Goal: Task Accomplishment & Management: Use online tool/utility

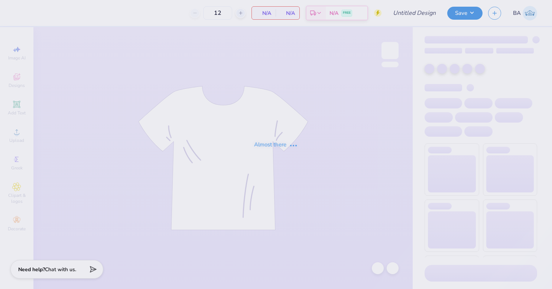
type input "50"
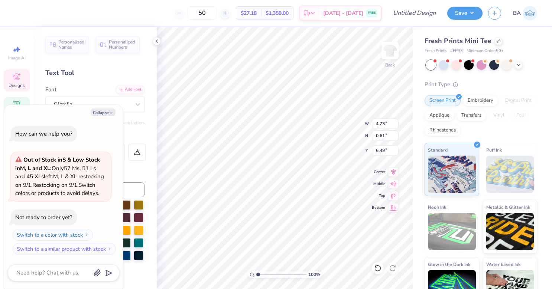
scroll to position [6, 4]
type textarea "x"
type textarea "Kappa Alpha Thet"
type textarea "x"
type textarea "Kappa Alpha The"
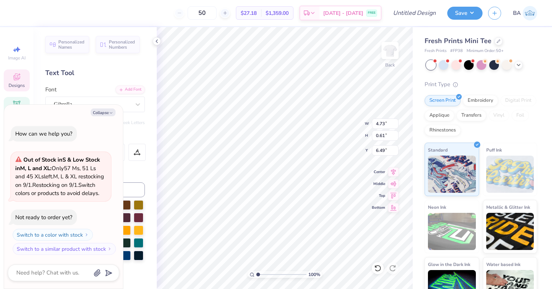
type textarea "x"
type textarea "Kappa Alpha Th"
type textarea "x"
type textarea "Kappa Alpha T"
type textarea "x"
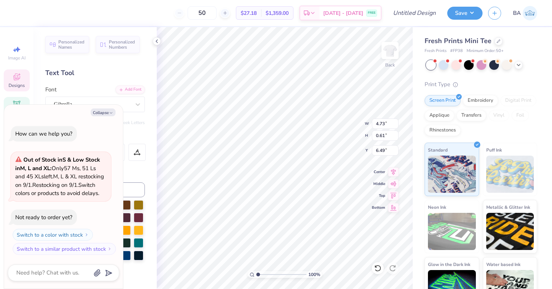
type textarea "Kappa Alpha"
type textarea "x"
type textarea "Kappa Alpha"
type textarea "x"
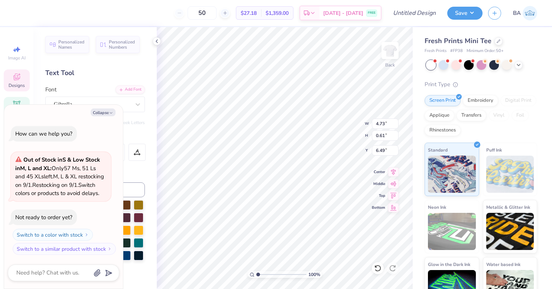
type textarea "Kappa Alph"
type textarea "x"
type textarea "Kappa Alp"
type textarea "x"
type textarea "Kappa Al"
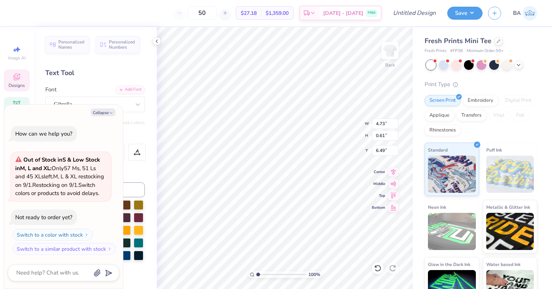
type textarea "x"
type textarea "Kappa A"
type textarea "x"
type textarea "Kappa"
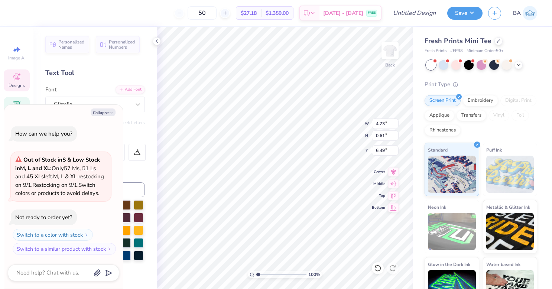
type textarea "x"
type textarea "Kappa K"
type textarea "x"
type textarea "Kappa Ka"
type textarea "x"
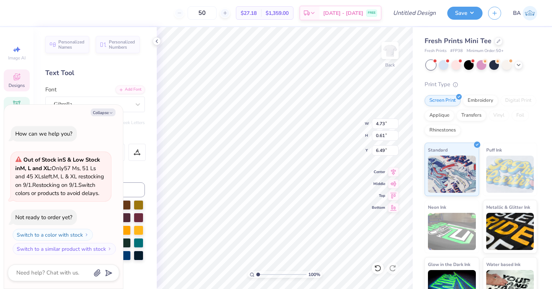
type textarea "Kappa Kap"
type textarea "x"
type textarea "Kappa [PERSON_NAME]"
type textarea "x"
type textarea "Kappa Kappa"
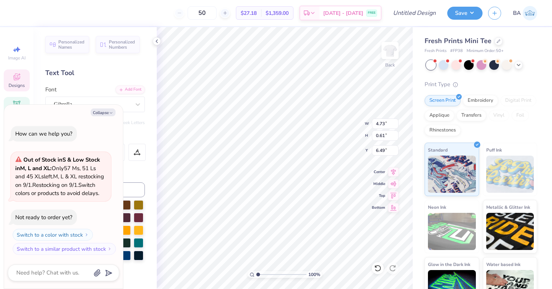
type textarea "x"
type textarea "Kappa Kappa"
type textarea "x"
type textarea "Kappa Kappa G"
type textarea "x"
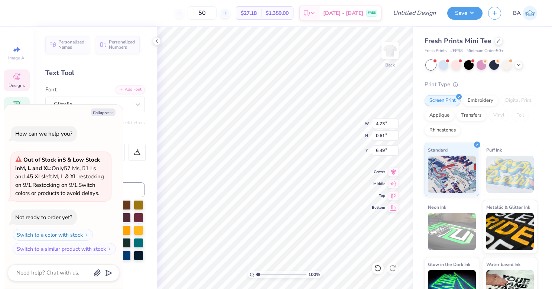
type textarea "Kappa Kappa Ga"
type textarea "x"
type textarea "Kappa Kappa Gam"
type textarea "x"
type textarea "Kappa Kappa Gamm"
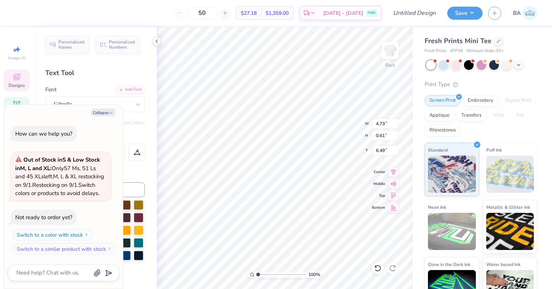
type textarea "x"
type textarea "Kappa Kappa Gamma"
type textarea "x"
type input "6.65"
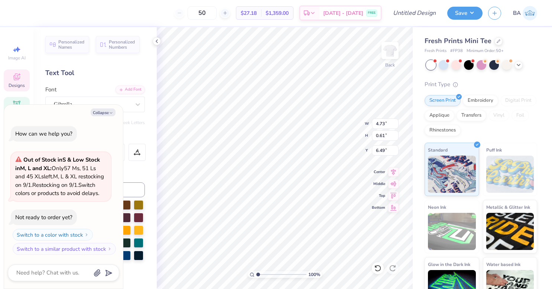
type input "0.76"
type input "5.67"
type textarea "x"
type textarea "G A M E D A"
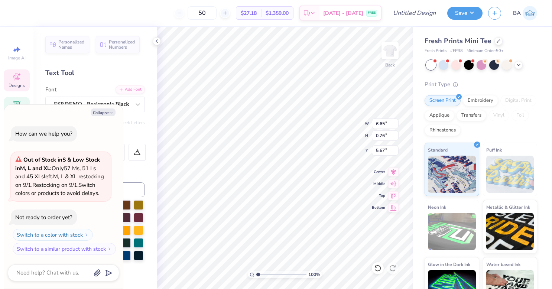
type textarea "x"
type textarea "G A M E D A"
type textarea "x"
type textarea "G A M E D"
type textarea "x"
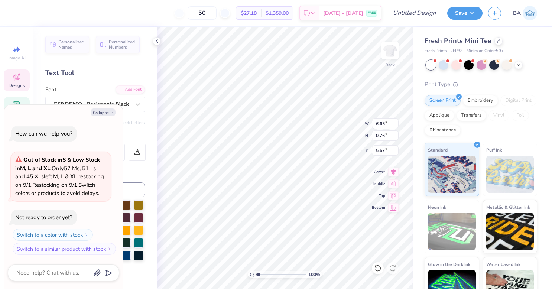
type textarea "G A M E D"
type textarea "x"
type textarea "G A M E"
type textarea "x"
type textarea "G A M E"
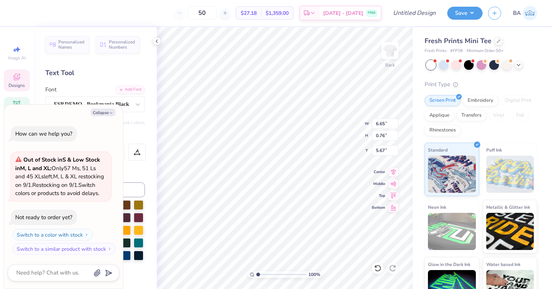
type textarea "x"
type textarea "G A M"
type textarea "x"
type textarea "G A M"
type textarea "x"
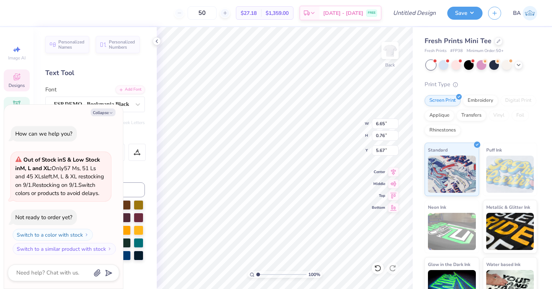
type textarea "G A"
type textarea "x"
type textarea "G A"
type textarea "x"
type textarea "G"
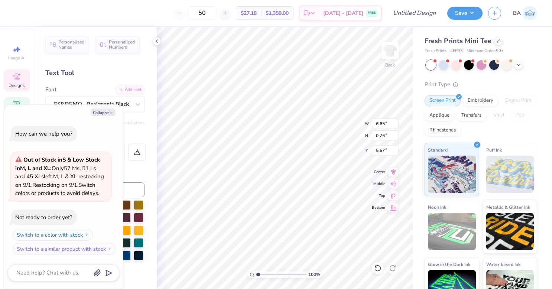
type textarea "x"
type textarea "G"
type textarea "x"
type textarea "H"
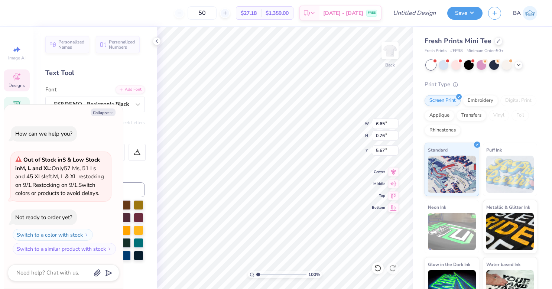
type textarea "x"
type textarea "Ho"
type textarea "x"
type textarea "Hom"
type textarea "x"
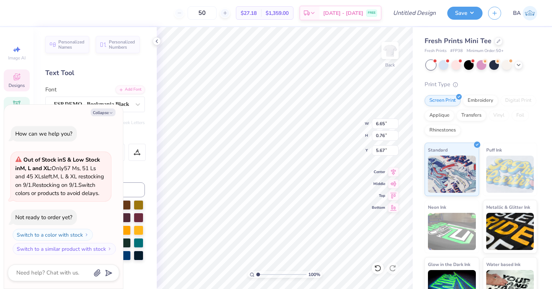
type textarea "Home"
type textarea "x"
type textarea "Hom"
type textarea "x"
type textarea "Ho"
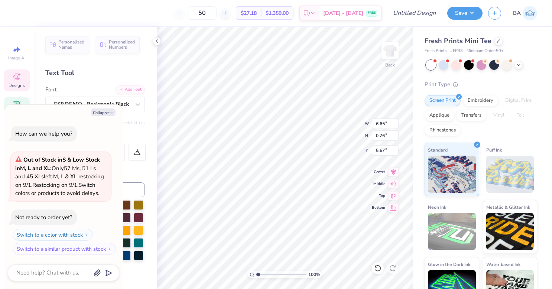
type textarea "x"
type textarea "H"
type textarea "x"
type textarea "HO"
type textarea "x"
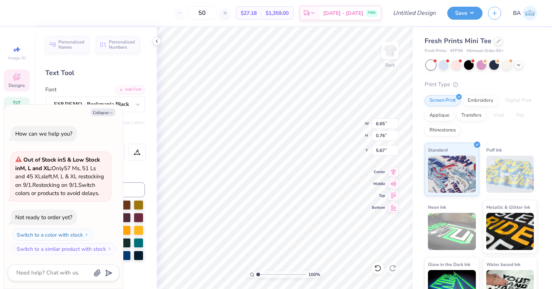
type textarea "HOM"
type textarea "x"
type textarea "HOME"
type textarea "x"
type textarea "HOMEC"
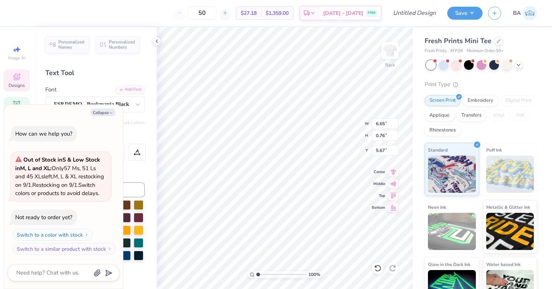
type textarea "x"
type textarea "HOMECO"
type textarea "x"
type textarea "HOMECOM"
type textarea "x"
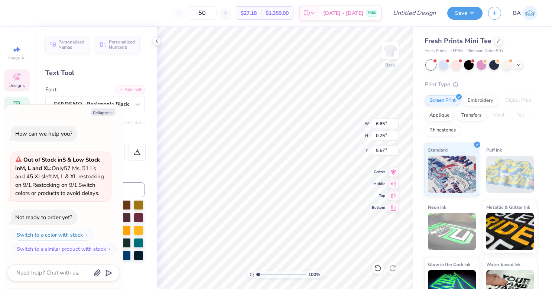
type textarea "HOMECOMI"
type textarea "x"
type textarea "HOMECOMIN"
type textarea "x"
type textarea "HOMECOMING"
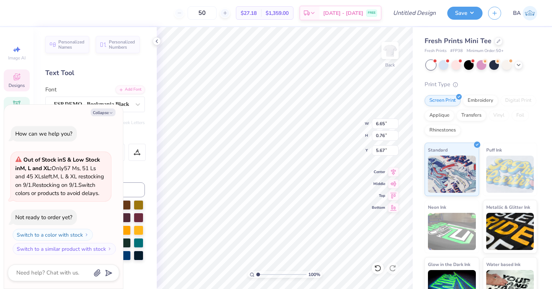
scroll to position [6, 3]
type textarea "x"
type input "6.66"
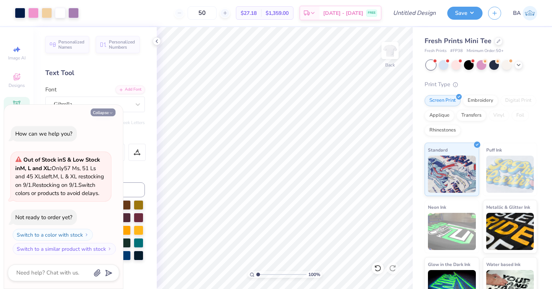
click at [108, 108] on button "Collapse" at bounding box center [103, 112] width 25 height 8
type textarea "x"
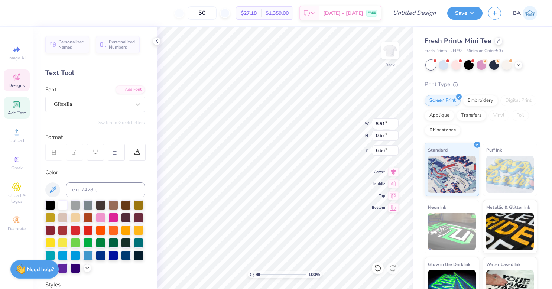
scroll to position [28, 0]
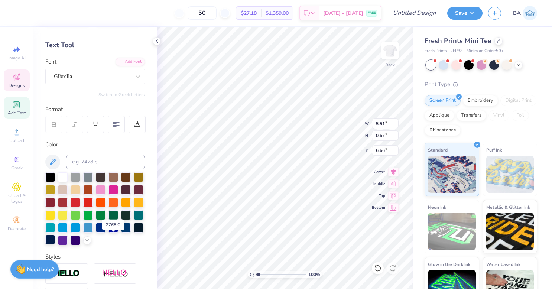
click at [55, 238] on div at bounding box center [50, 240] width 10 height 10
click at [83, 232] on div at bounding box center [88, 227] width 10 height 10
type input "7.45"
type input "0.73"
type input "5.76"
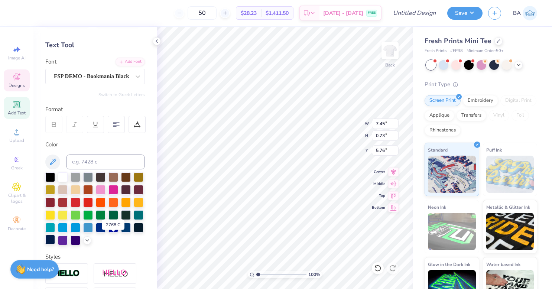
click at [55, 238] on div at bounding box center [50, 240] width 10 height 10
type input "1.94"
type input "2.38"
type input "3.07"
click at [83, 232] on div at bounding box center [88, 227] width 10 height 10
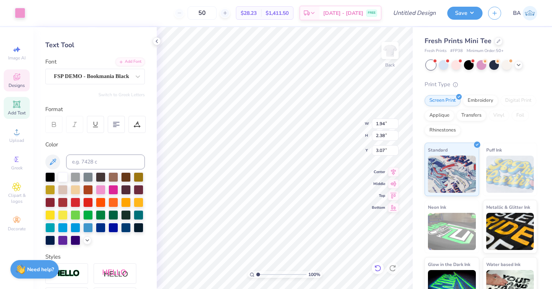
click at [378, 269] on icon at bounding box center [377, 267] width 7 height 7
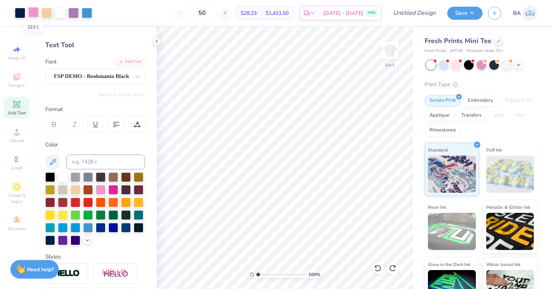
click at [33, 12] on div at bounding box center [33, 12] width 10 height 10
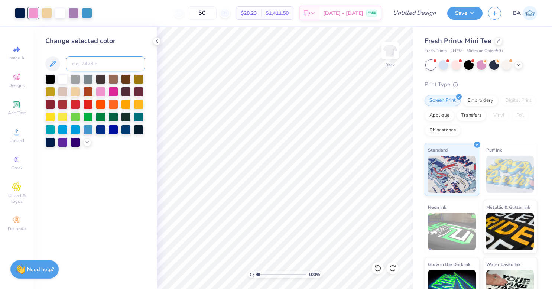
click at [82, 66] on input at bounding box center [105, 63] width 79 height 15
type input "7688"
click at [47, 12] on div at bounding box center [47, 12] width 10 height 10
click at [85, 140] on icon at bounding box center [87, 142] width 6 height 6
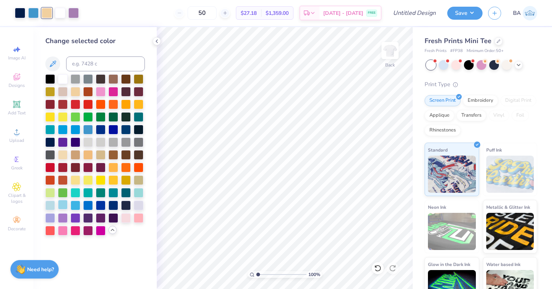
click at [63, 204] on div at bounding box center [63, 205] width 10 height 10
click at [76, 12] on div at bounding box center [73, 12] width 10 height 10
click at [113, 205] on div at bounding box center [113, 205] width 10 height 10
click at [124, 129] on div at bounding box center [126, 129] width 10 height 10
click at [139, 128] on div at bounding box center [139, 129] width 10 height 10
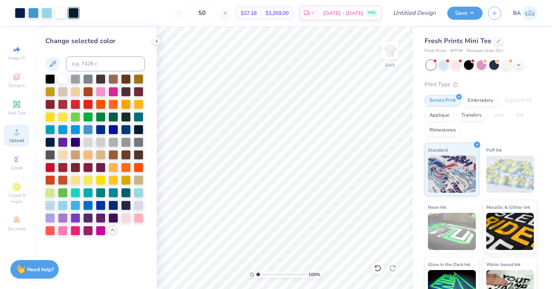
click at [23, 137] on span "Upload" at bounding box center [16, 140] width 15 height 6
click at [50, 139] on div at bounding box center [50, 142] width 10 height 10
click at [517, 65] on icon at bounding box center [519, 64] width 6 height 6
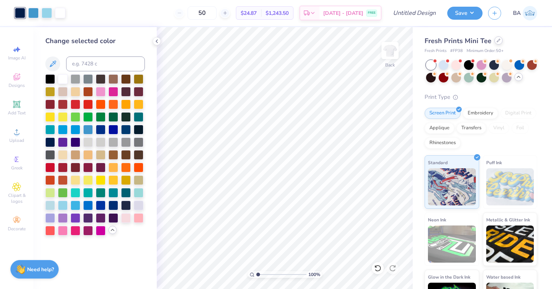
click at [495, 37] on div at bounding box center [498, 40] width 8 height 8
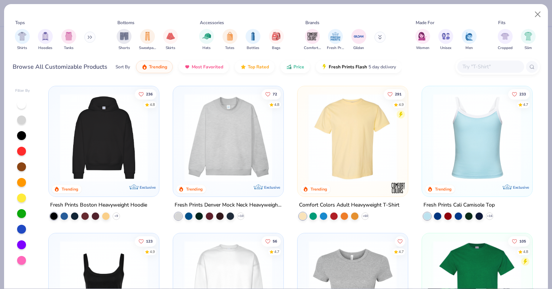
click at [347, 140] on div at bounding box center [257, 138] width 287 height 88
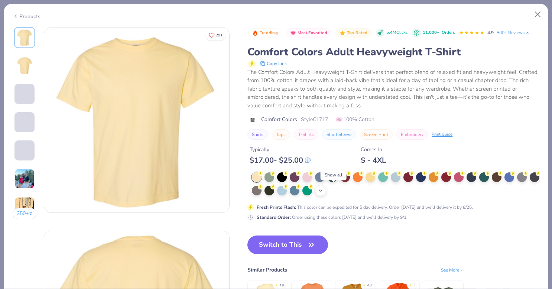
click at [324, 189] on icon at bounding box center [321, 191] width 6 height 6
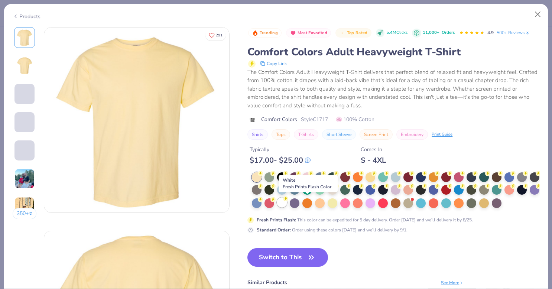
click at [287, 204] on div at bounding box center [282, 203] width 10 height 10
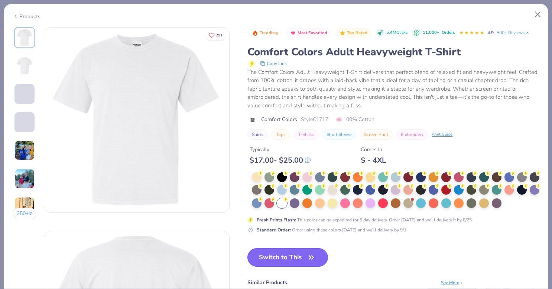
click at [298, 267] on button "Switch to This" at bounding box center [287, 257] width 81 height 19
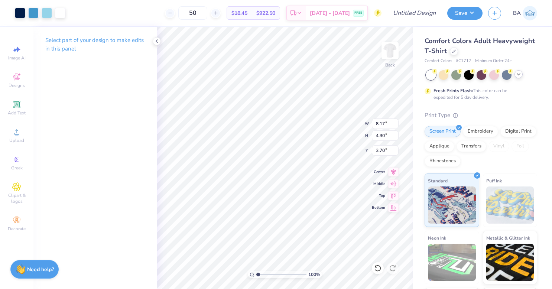
type input "3.70"
type input "10.25"
type input "5.40"
type input "3.52"
click at [15, 163] on icon at bounding box center [16, 159] width 9 height 9
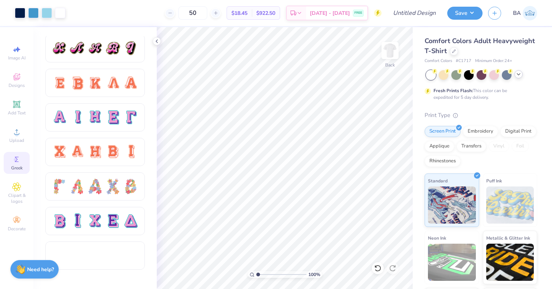
scroll to position [453, 0]
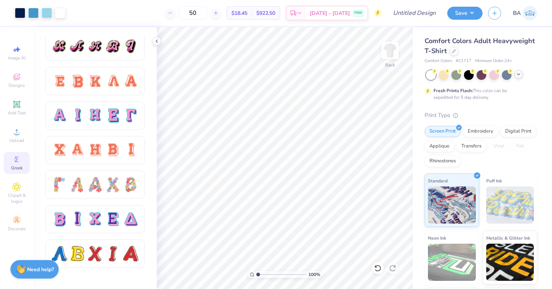
click at [143, 168] on div at bounding box center [95, 153] width 100 height 34
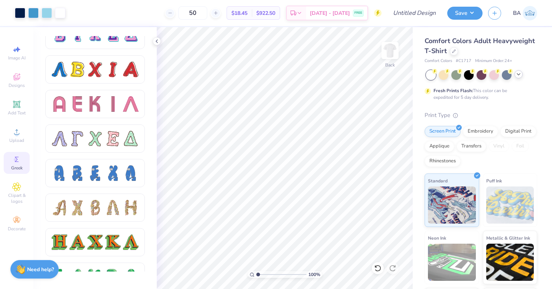
scroll to position [619, 0]
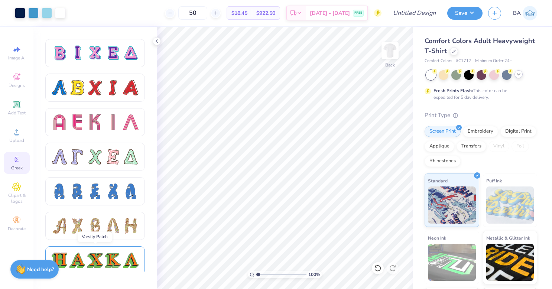
click at [121, 260] on div at bounding box center [95, 261] width 87 height 16
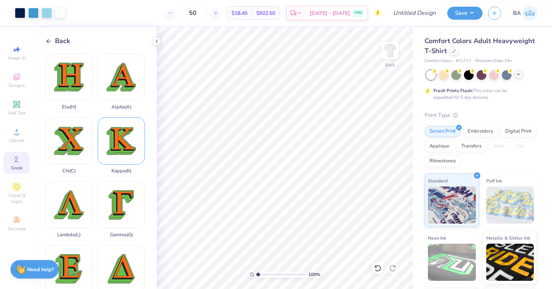
click at [117, 136] on div "Kappa ( K )" at bounding box center [121, 145] width 47 height 56
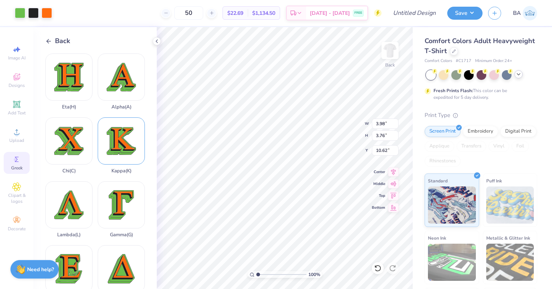
click at [116, 137] on div "Kappa ( K )" at bounding box center [121, 145] width 47 height 56
click at [120, 206] on div "Gamma ( G )" at bounding box center [121, 209] width 47 height 56
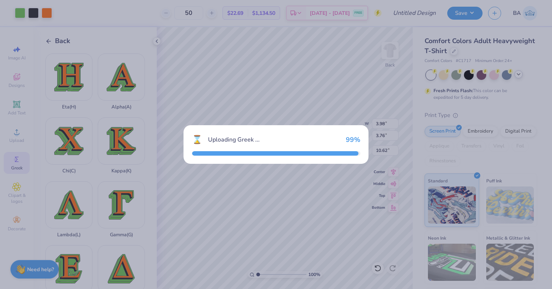
type input "3.21"
type input "3.75"
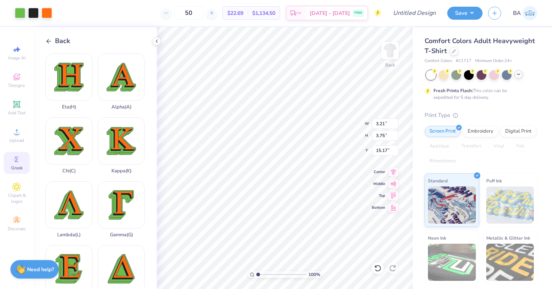
type input "15.17"
click at [33, 11] on div at bounding box center [33, 12] width 10 height 10
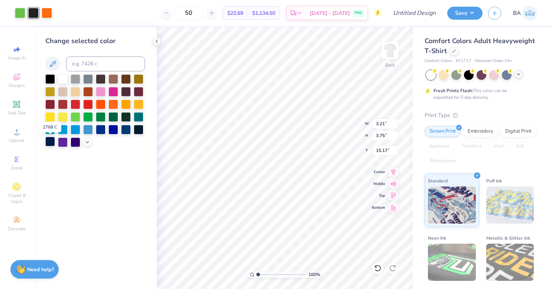
click at [51, 139] on div at bounding box center [50, 142] width 10 height 10
click at [47, 13] on div at bounding box center [47, 12] width 10 height 10
click at [75, 128] on div at bounding box center [76, 129] width 10 height 10
click at [87, 129] on div at bounding box center [88, 129] width 10 height 10
click at [88, 129] on div at bounding box center [88, 129] width 10 height 10
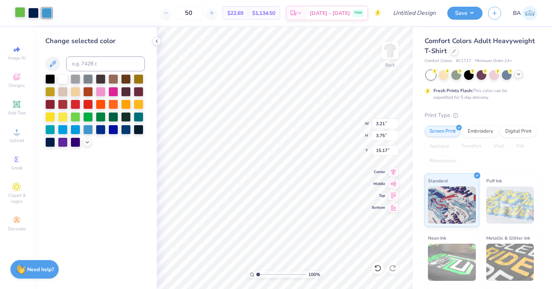
click at [22, 10] on div at bounding box center [20, 12] width 10 height 10
click at [86, 143] on icon at bounding box center [87, 142] width 6 height 6
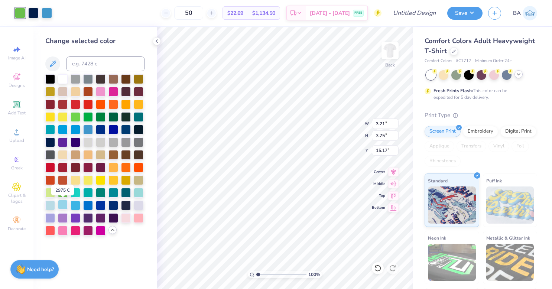
click at [63, 204] on div at bounding box center [63, 205] width 10 height 10
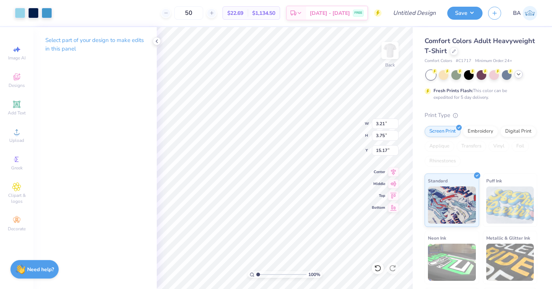
type input "1.61"
type input "1.88"
type input "14.38"
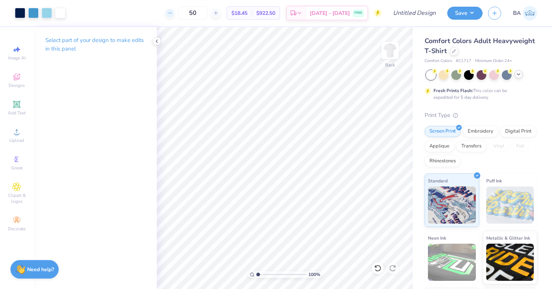
click at [172, 14] on icon at bounding box center [170, 12] width 5 height 5
click at [200, 16] on input "49" at bounding box center [192, 12] width 29 height 13
type input "4"
type input "12"
click at [424, 13] on input "Design Title" at bounding box center [423, 13] width 36 height 15
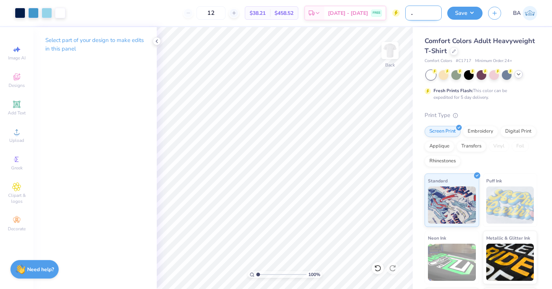
scroll to position [0, 25]
type input "KKG Homecoming"
click at [517, 41] on div "Comfort Colors Adult Heavyweight T-Shirt" at bounding box center [481, 46] width 113 height 20
click at [474, 13] on button "Save" at bounding box center [464, 12] width 35 height 13
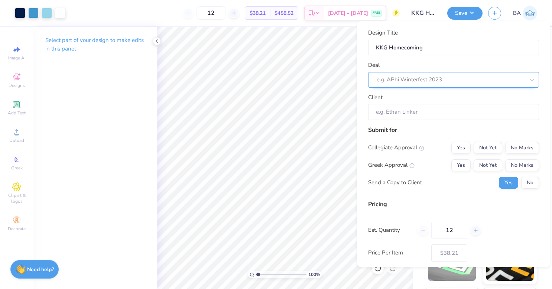
click at [456, 80] on div at bounding box center [451, 80] width 148 height 10
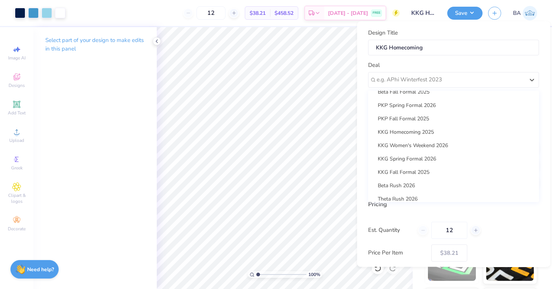
scroll to position [143, 0]
click at [446, 129] on div "KKG Homecoming 2025" at bounding box center [453, 131] width 165 height 12
type input "[PERSON_NAME]"
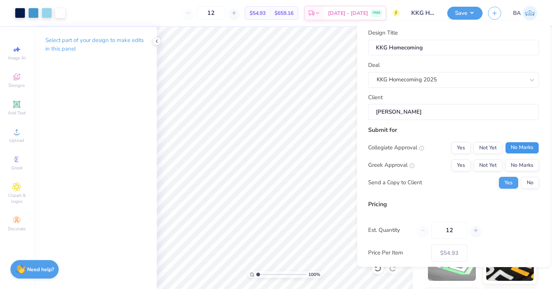
click at [523, 149] on button "No Marks" at bounding box center [522, 148] width 34 height 12
click at [482, 165] on button "Not Yet" at bounding box center [488, 165] width 29 height 12
click at [526, 183] on button "No" at bounding box center [530, 183] width 18 height 12
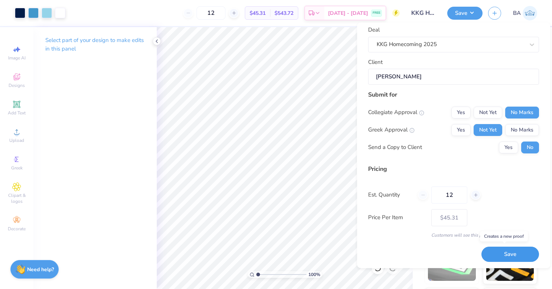
click at [519, 248] on button "Save" at bounding box center [510, 254] width 58 height 15
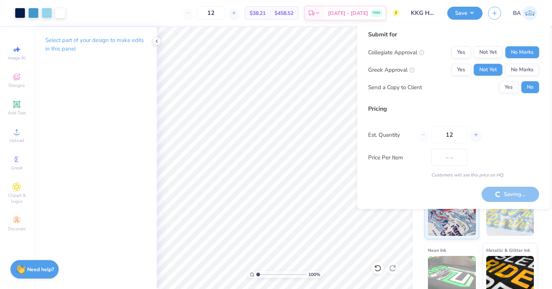
type input "$45.31"
